Goal: Find specific page/section: Find specific page/section

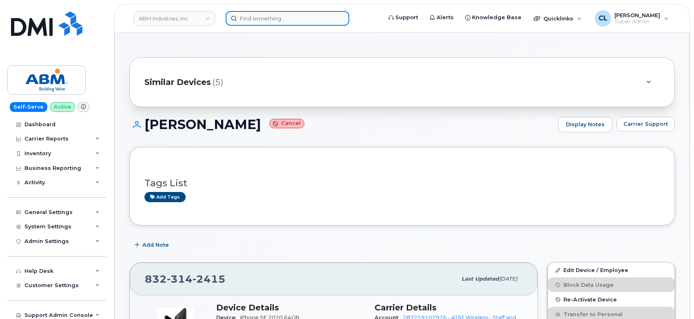
scroll to position [136, 0]
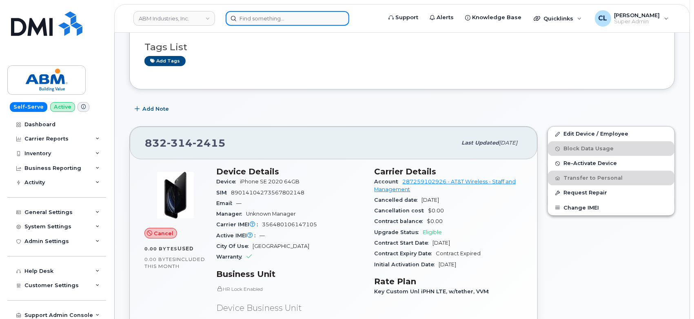
click at [300, 16] on input at bounding box center [288, 18] width 124 height 15
paste input "4809710212"
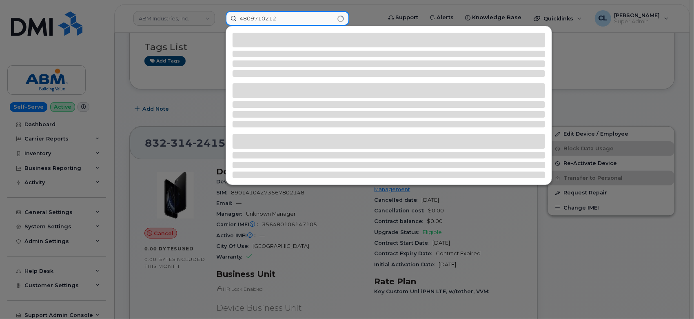
type input "4809710212"
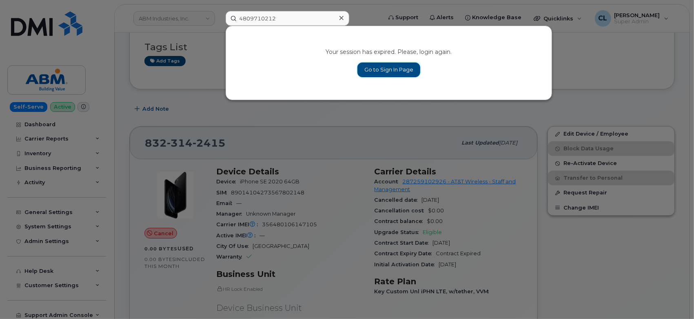
click at [389, 71] on link "Go to Sign In Page" at bounding box center [388, 69] width 63 height 15
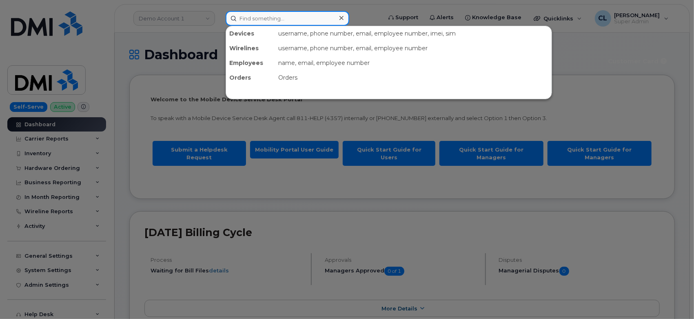
click at [281, 20] on input at bounding box center [288, 18] width 124 height 15
paste input "4809710212"
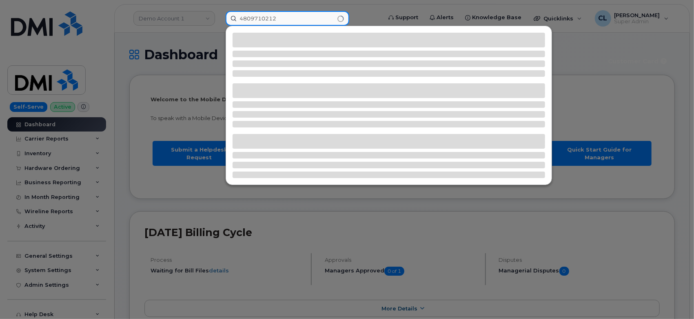
type input "4809710212"
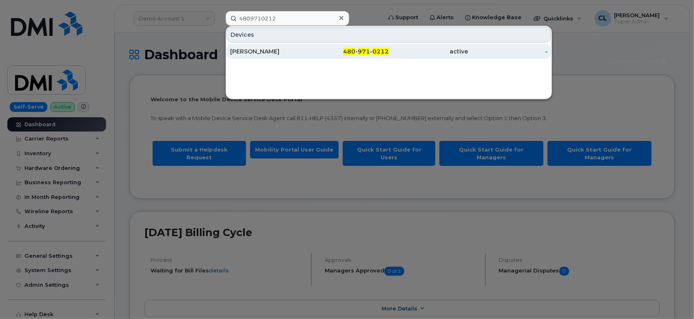
click at [262, 49] on div "[PERSON_NAME]" at bounding box center [270, 51] width 80 height 8
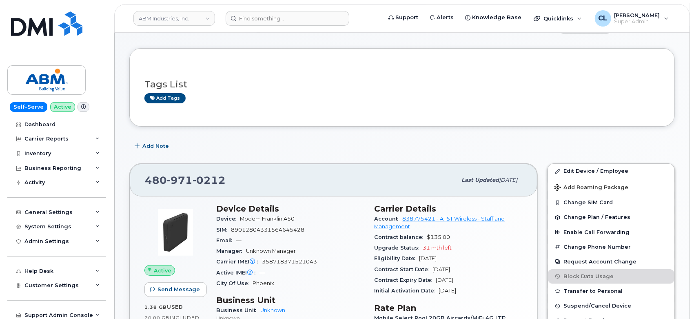
scroll to position [45, 0]
